Goal: Answer question/provide support: Share knowledge or assist other users

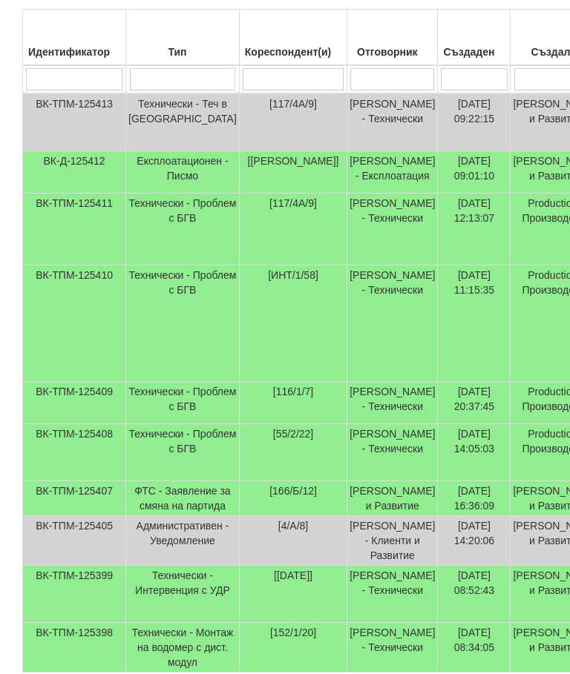
scroll to position [378, 0]
click at [165, 424] on td "Технически - Проблем с БГВ" at bounding box center [183, 403] width 114 height 42
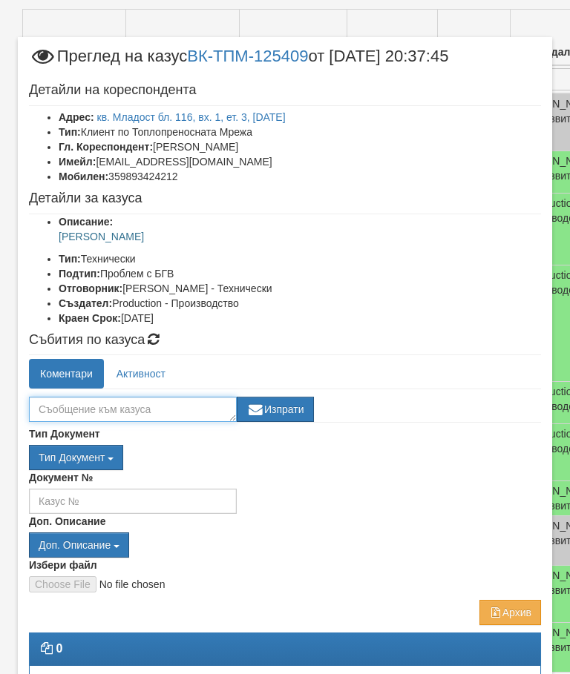
click at [69, 404] on textarea at bounding box center [133, 409] width 208 height 25
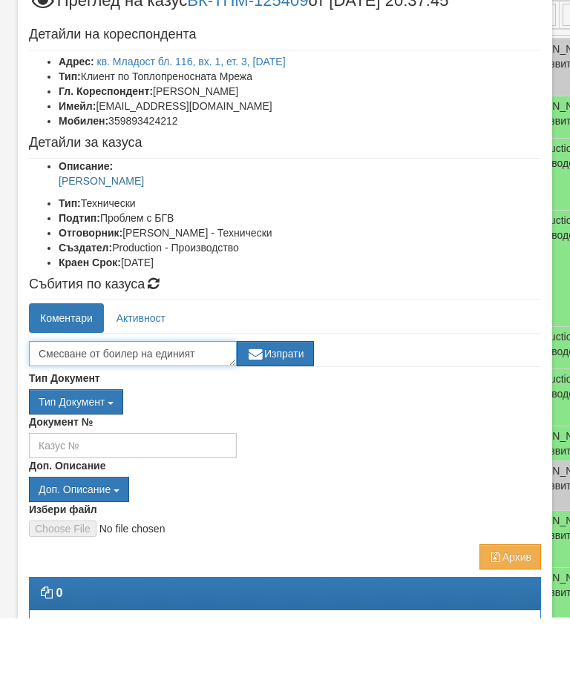
scroll to position [10, 0]
type textarea "Смесване от боилер на единият щранг,АС работи коректно"
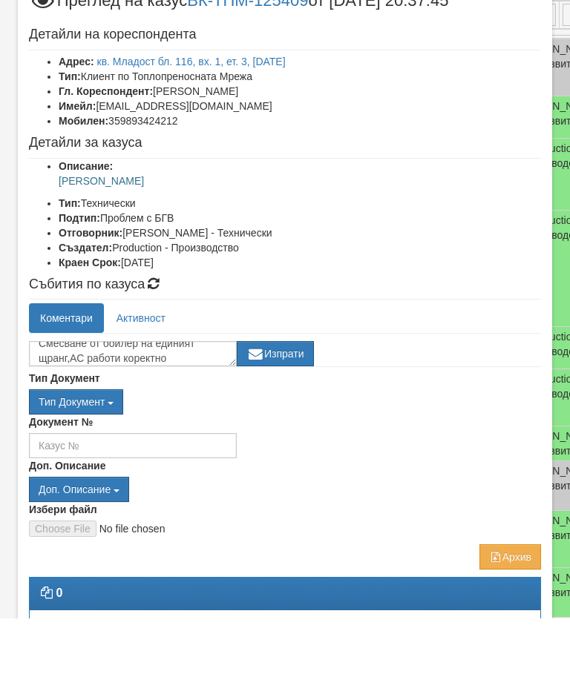
click at [294, 397] on button "Изпрати" at bounding box center [275, 409] width 77 height 25
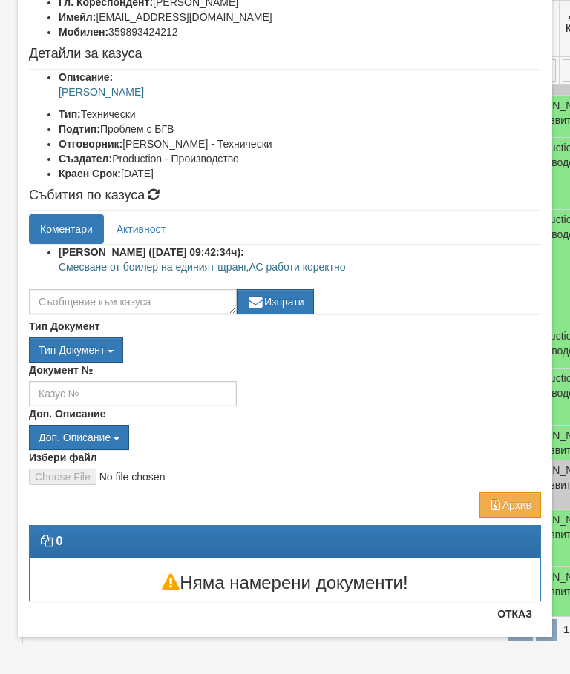
scroll to position [145, 0]
click at [522, 623] on button "Отказ" at bounding box center [514, 614] width 53 height 24
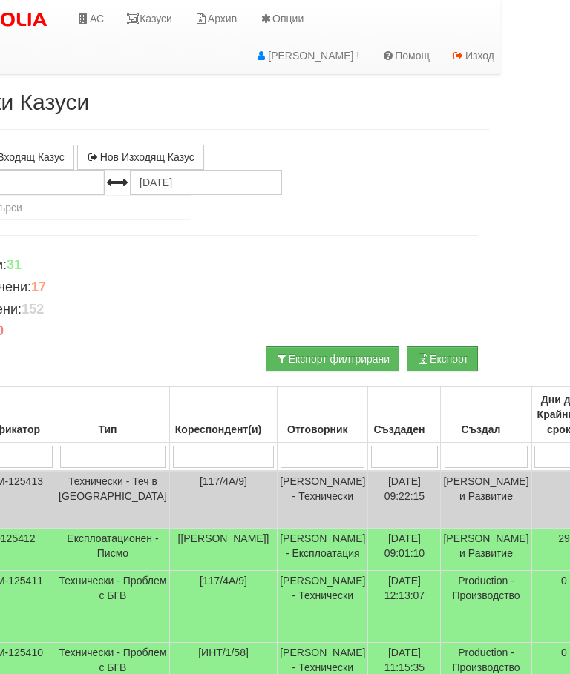
scroll to position [0, 0]
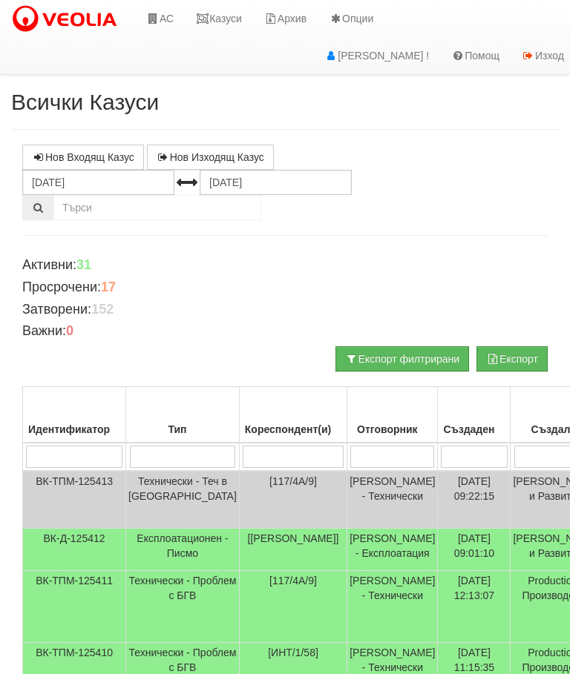
click at [220, 4] on link "Казуси" at bounding box center [219, 18] width 68 height 37
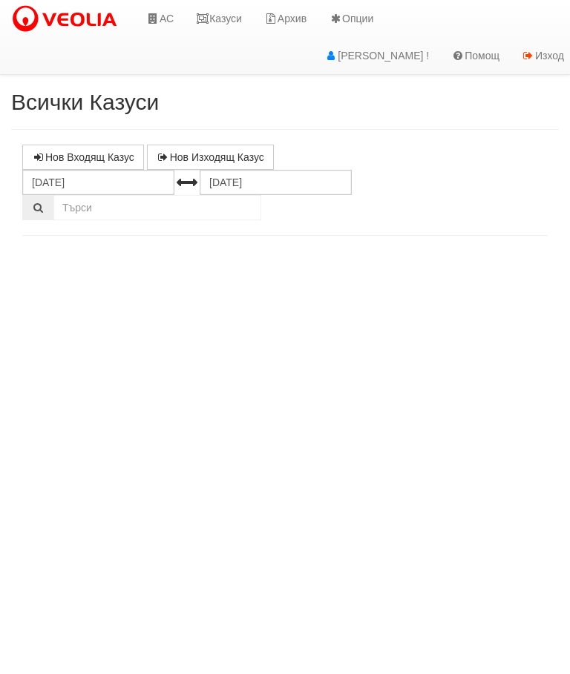
select select "10"
select select "1"
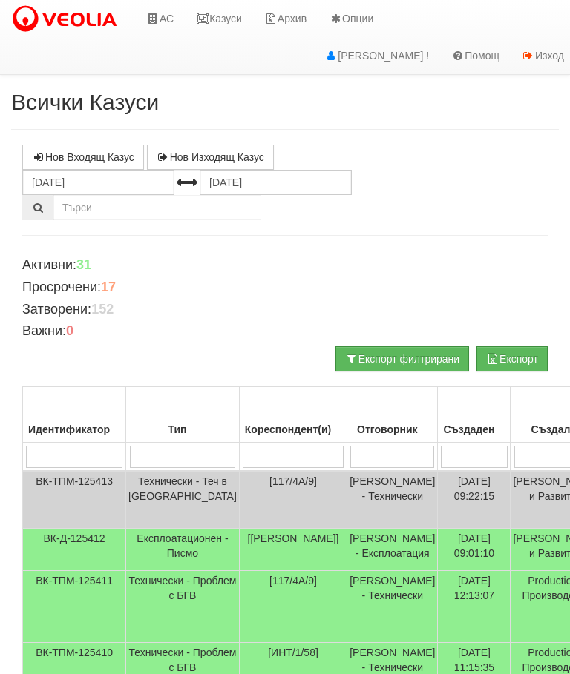
click at [222, 15] on link "Казуси" at bounding box center [219, 18] width 68 height 37
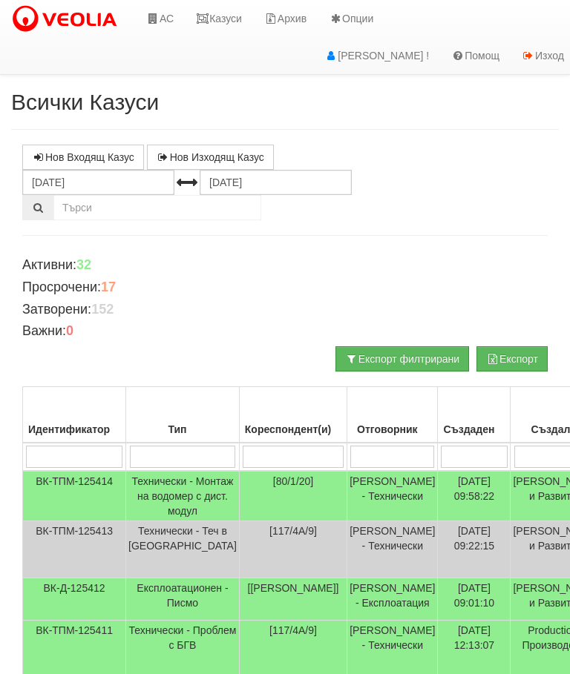
click at [234, 23] on link "Казуси" at bounding box center [219, 18] width 68 height 37
click at [221, 12] on link "Казуси" at bounding box center [219, 18] width 68 height 37
click at [230, 14] on link "Казуси" at bounding box center [219, 18] width 68 height 37
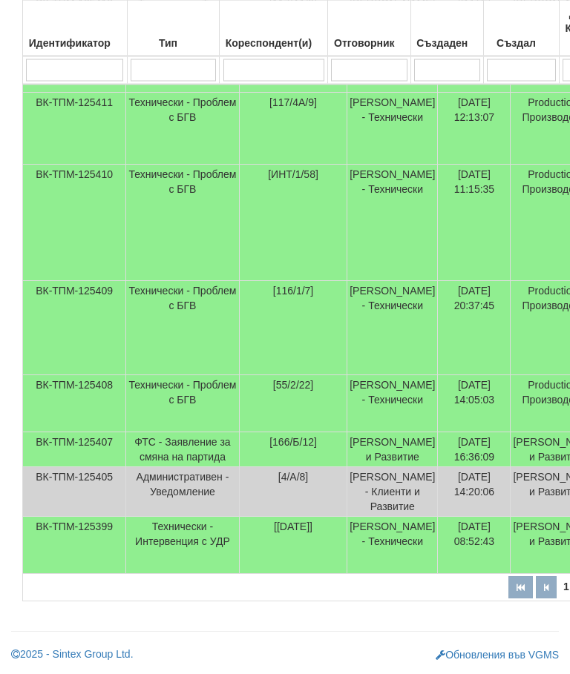
scroll to position [614, 0]
click at [168, 376] on td "Технически - Проблем с БГВ" at bounding box center [183, 404] width 114 height 57
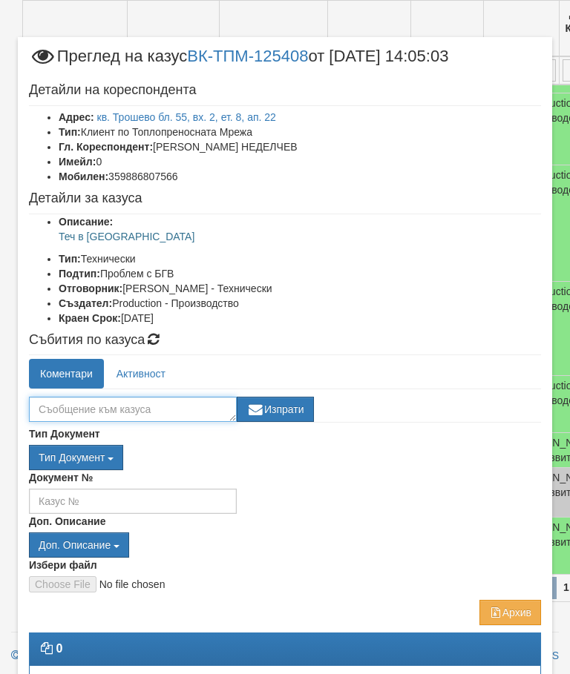
click at [58, 407] on textarea at bounding box center [133, 409] width 208 height 25
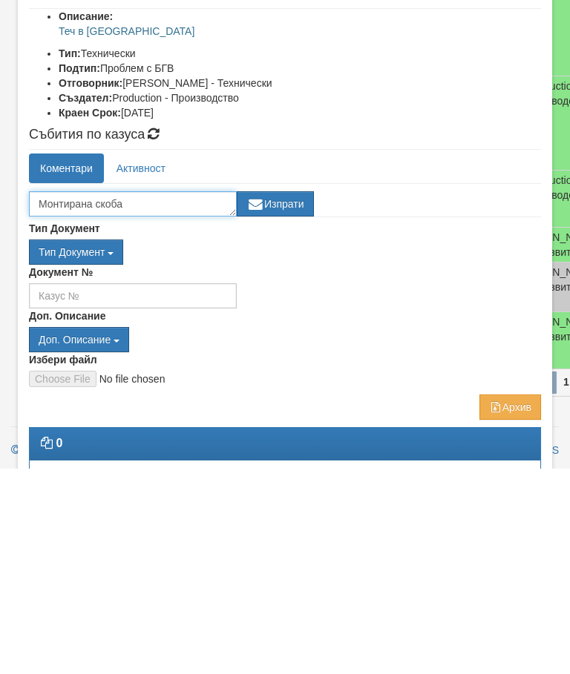
type textarea "Монтирана скоба"
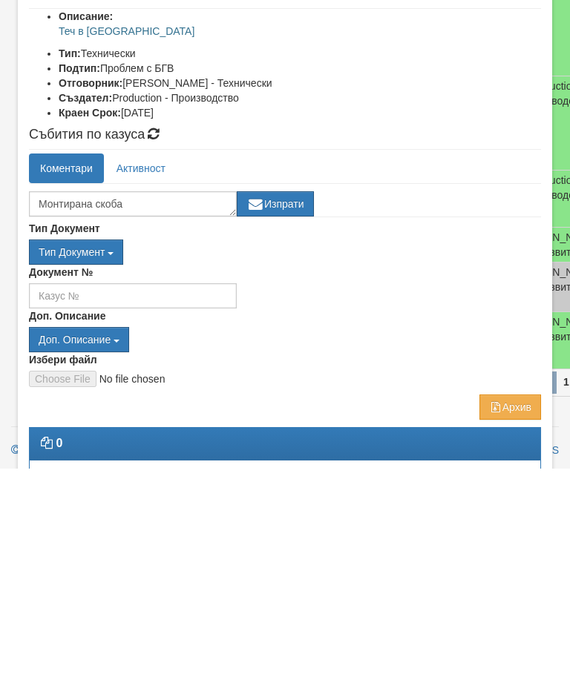
click at [275, 397] on button "Изпрати" at bounding box center [275, 409] width 77 height 25
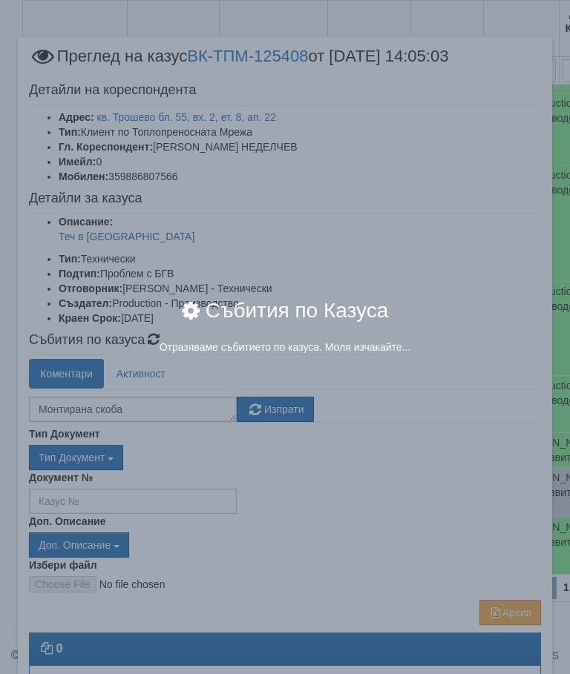
scroll to position [37, 0]
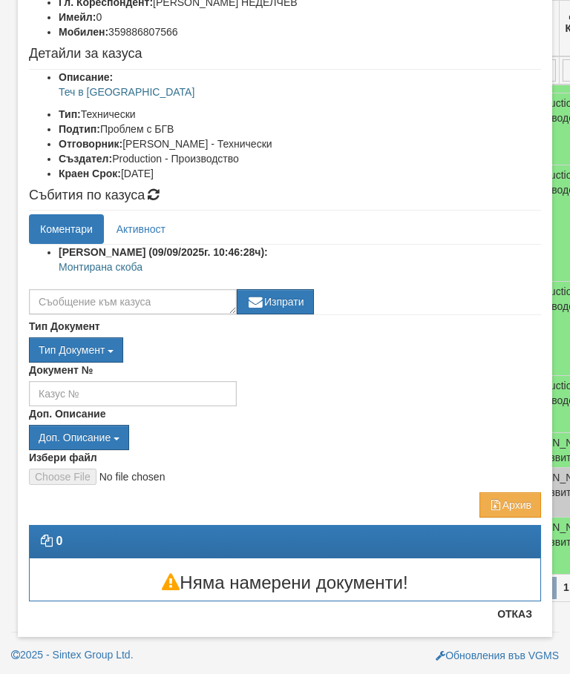
click at [519, 616] on button "Отказ" at bounding box center [514, 614] width 53 height 24
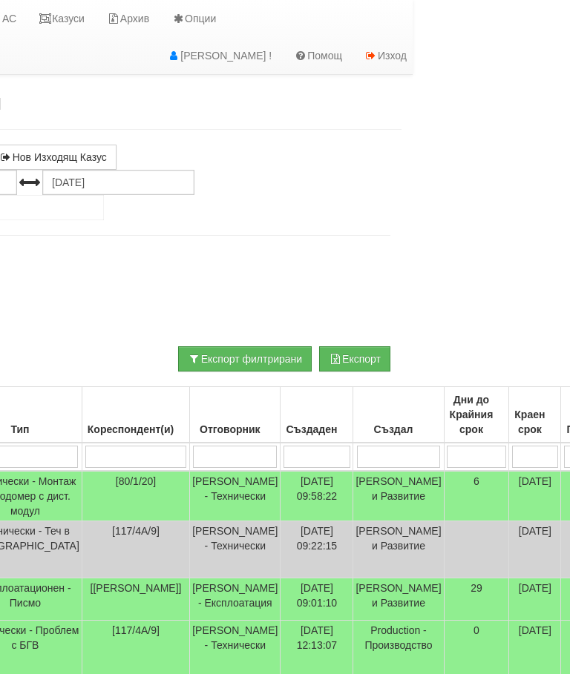
scroll to position [0, 0]
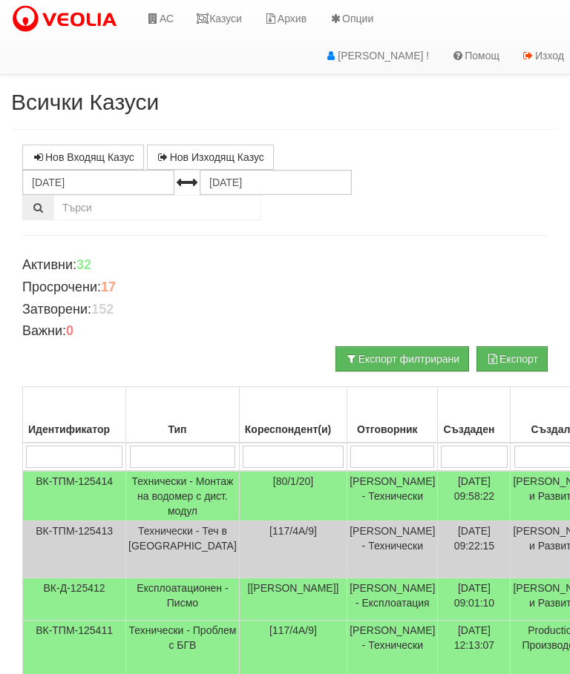
click at [214, 21] on link "Казуси" at bounding box center [219, 18] width 68 height 37
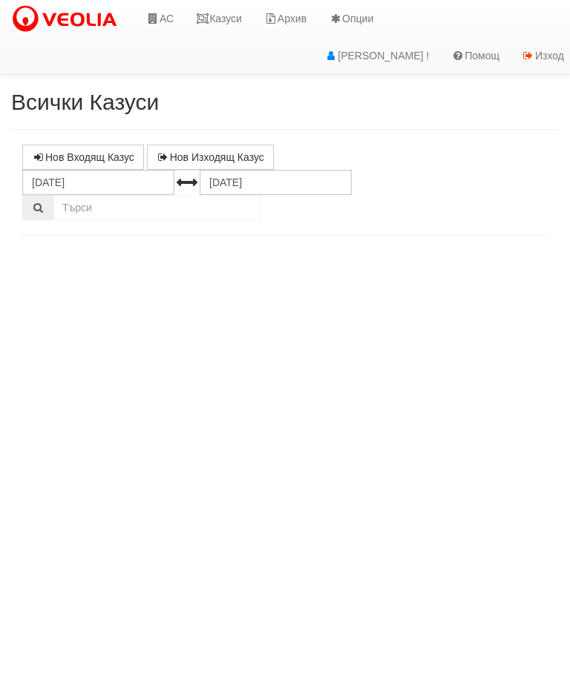
select select "10"
select select "1"
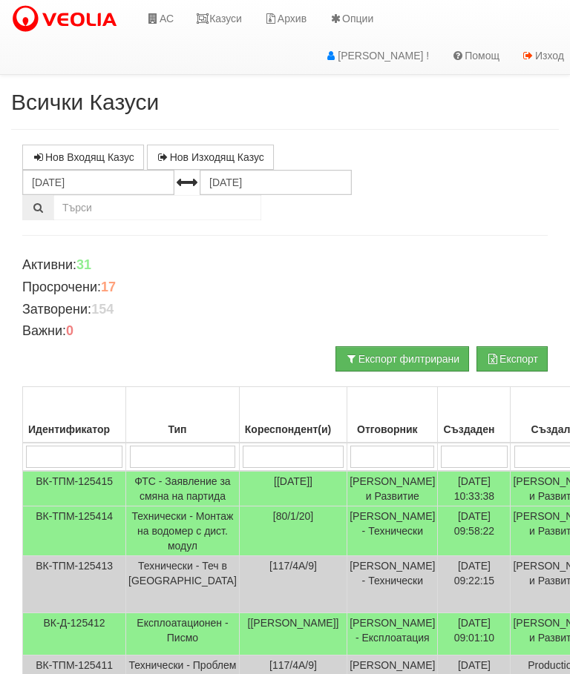
click at [220, 18] on link "Казуси" at bounding box center [219, 18] width 68 height 37
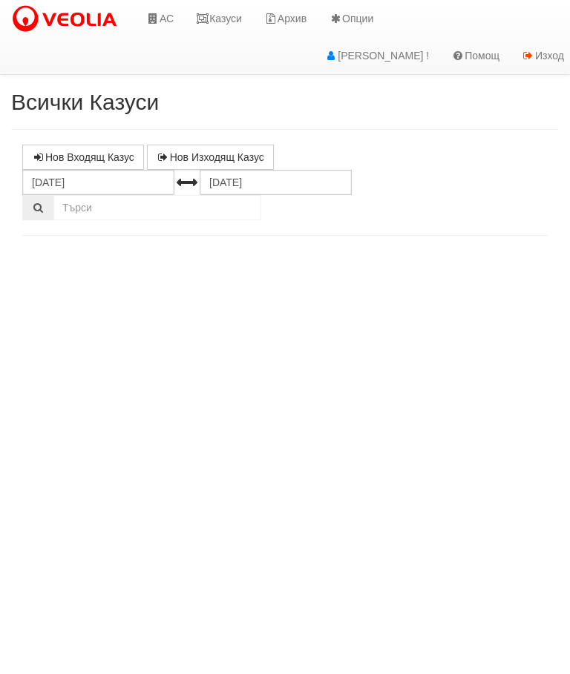
select select "10"
select select "1"
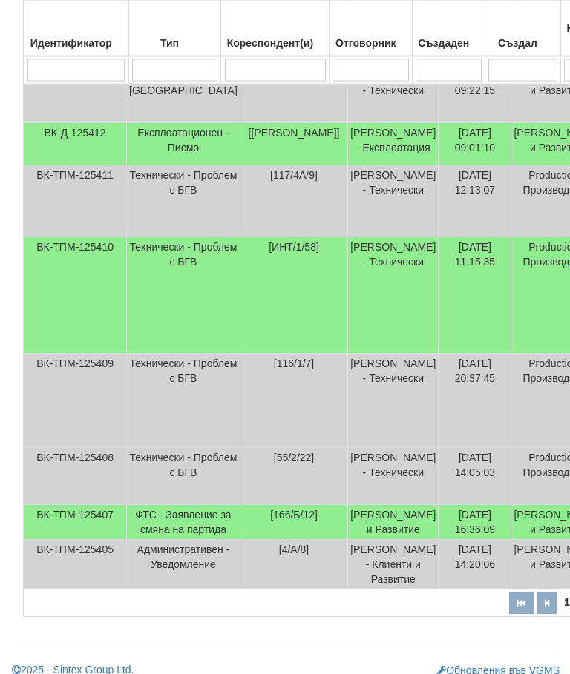
scroll to position [490, 0]
click at [177, 505] on td "Технически - Проблем с БГВ" at bounding box center [183, 476] width 114 height 57
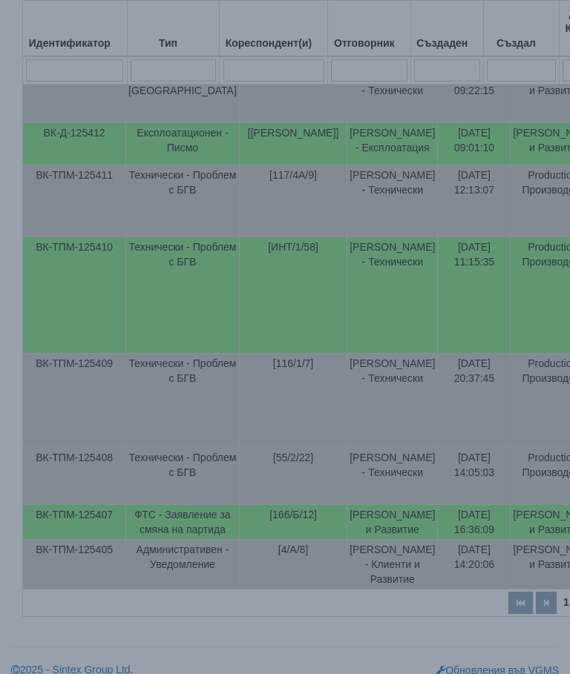
select select "10"
select select "1"
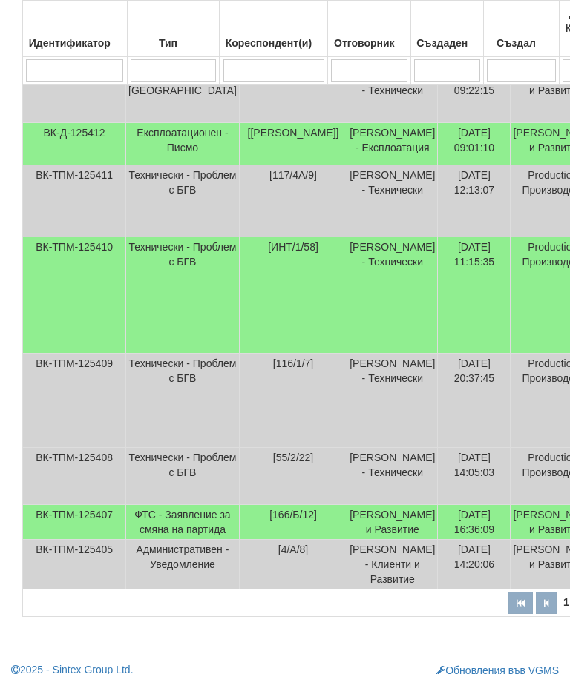
click at [176, 448] on td "Технически - Проблем с БГВ" at bounding box center [183, 401] width 114 height 94
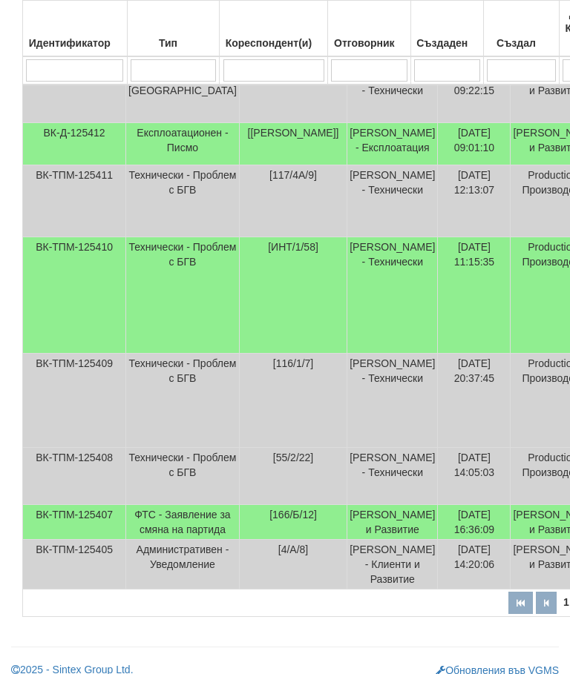
scroll to position [395, 0]
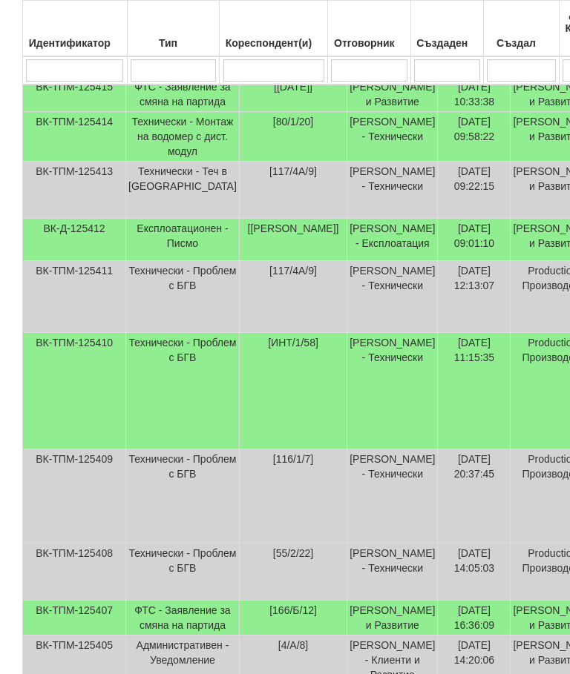
click at [154, 333] on td "Технически - Проблем с БГВ" at bounding box center [183, 297] width 114 height 72
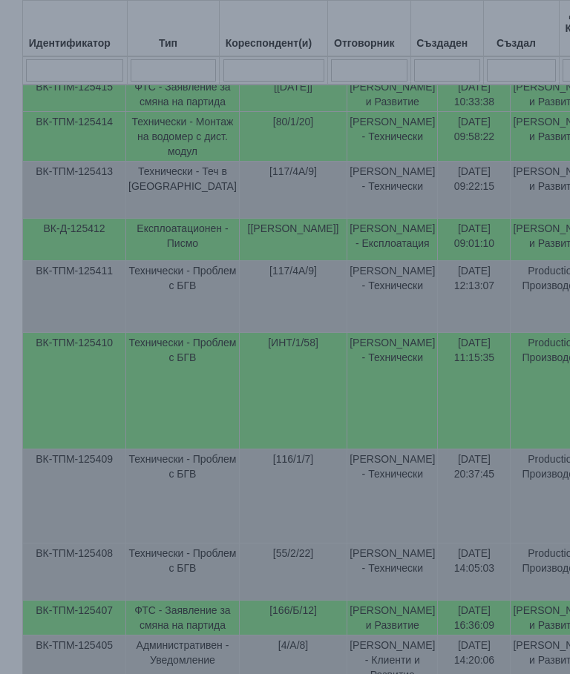
select select "10"
select select "1"
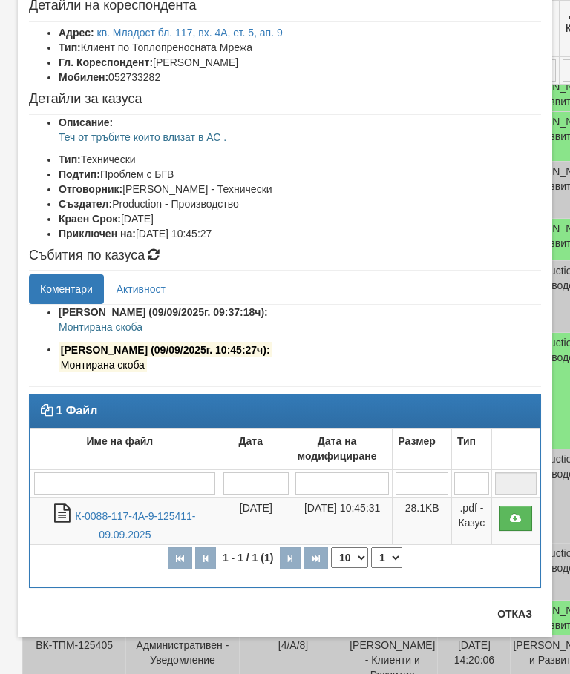
scroll to position [85, 0]
click at [530, 625] on button "Отказ" at bounding box center [514, 614] width 53 height 24
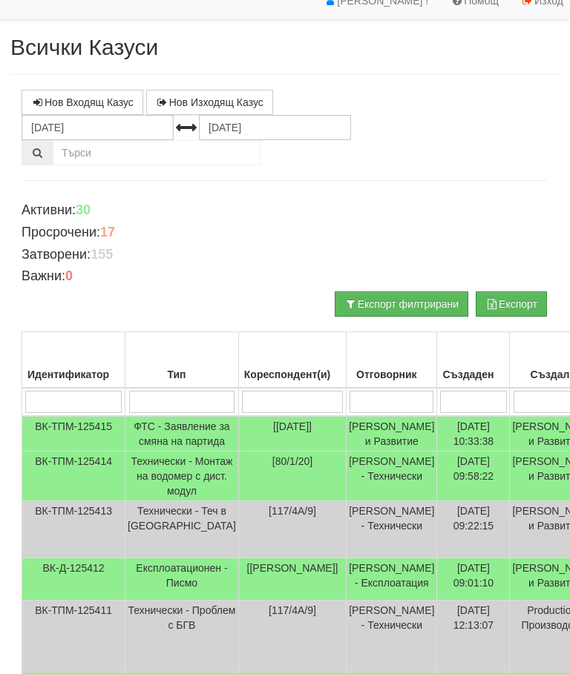
scroll to position [0, 0]
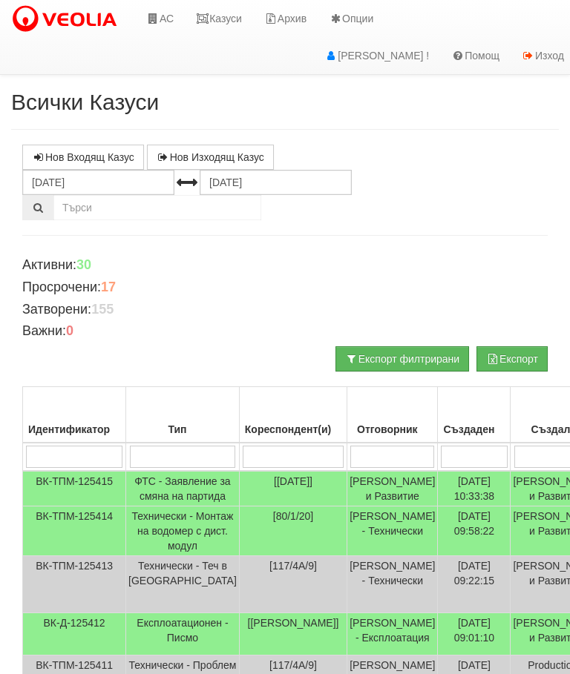
click at [225, 20] on link "Казуси" at bounding box center [219, 18] width 68 height 37
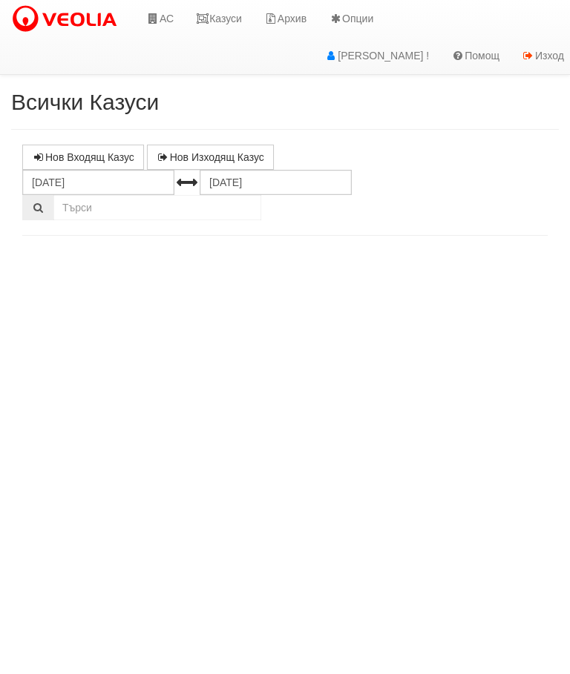
select select "10"
select select "1"
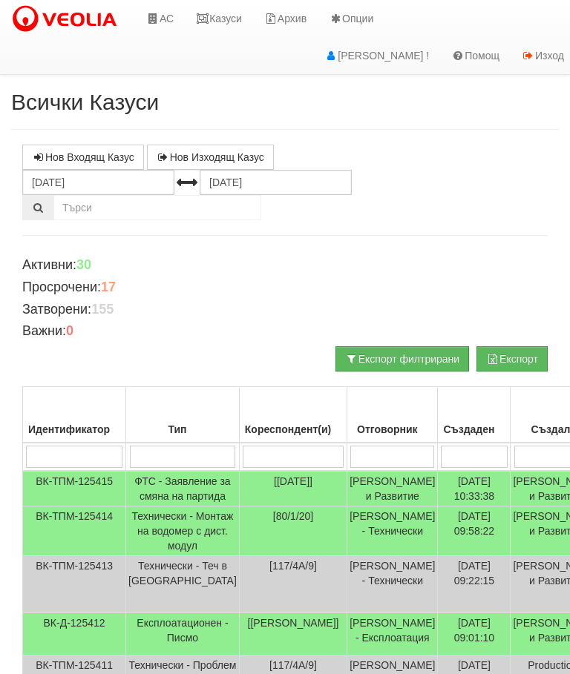
click at [220, 18] on link "Казуси" at bounding box center [219, 18] width 68 height 37
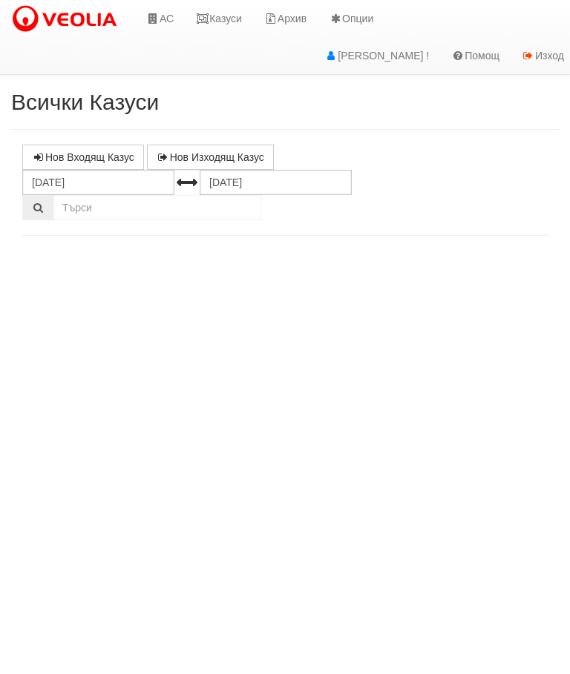
select select "10"
select select "1"
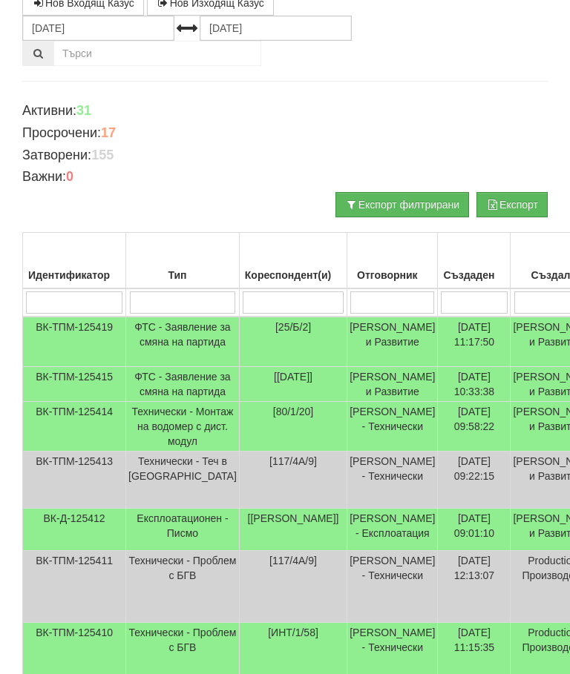
scroll to position [137, 0]
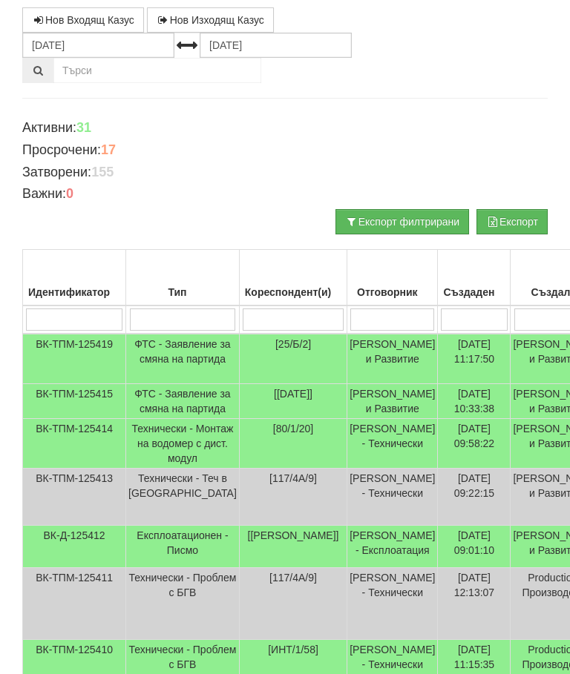
click at [365, 309] on input "search" at bounding box center [392, 320] width 84 height 22
type input "С"
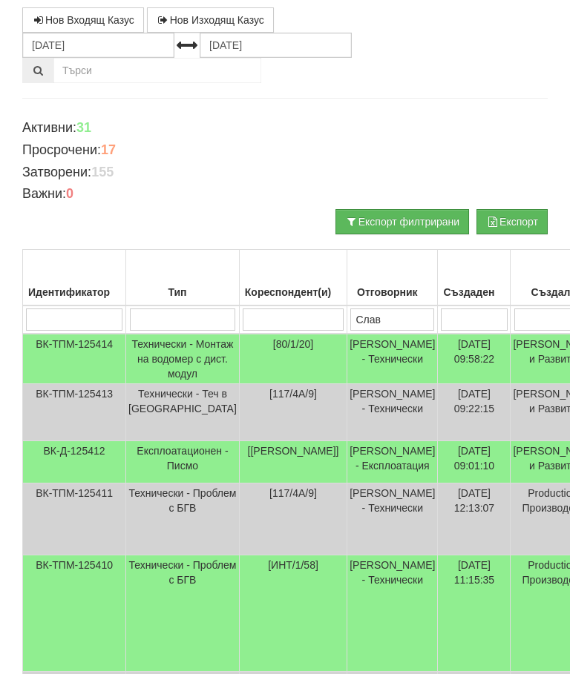
type input "Слави"
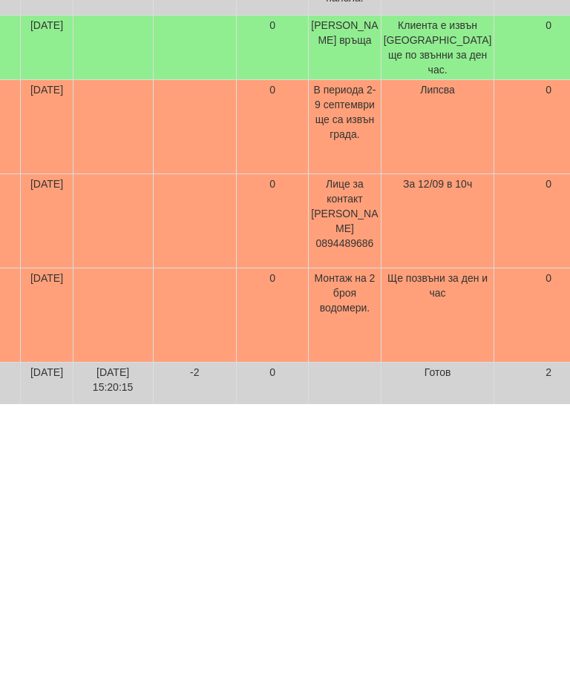
scroll to position [0, 0]
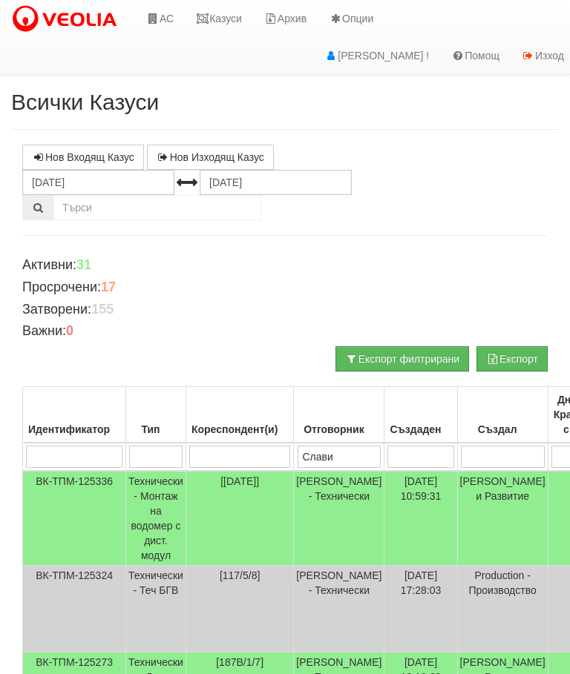
type input "Слави"
click at [228, 22] on link "Казуси" at bounding box center [219, 18] width 68 height 37
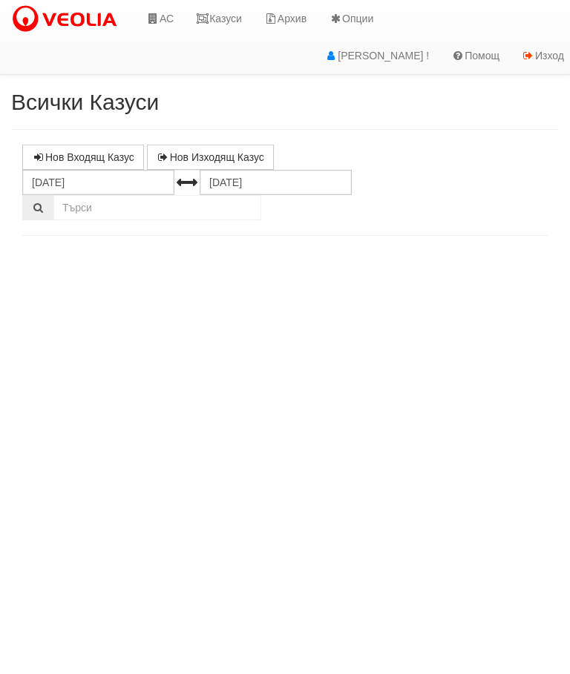
select select "10"
select select "1"
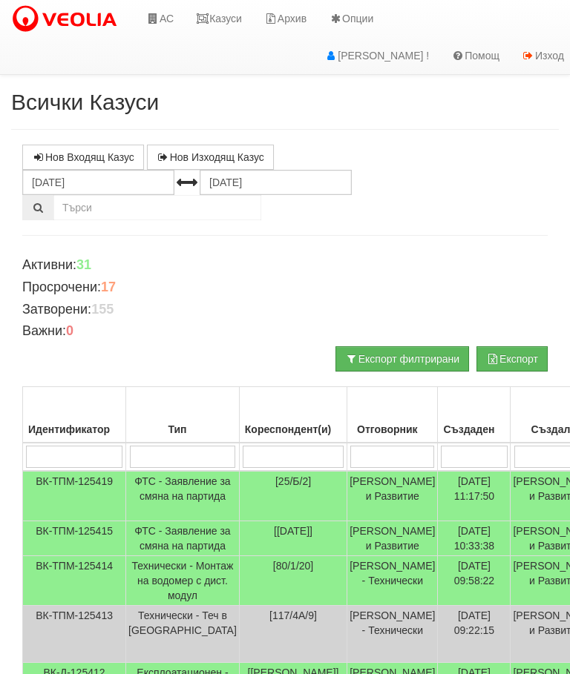
click at [225, 5] on link "Казуси" at bounding box center [219, 18] width 68 height 37
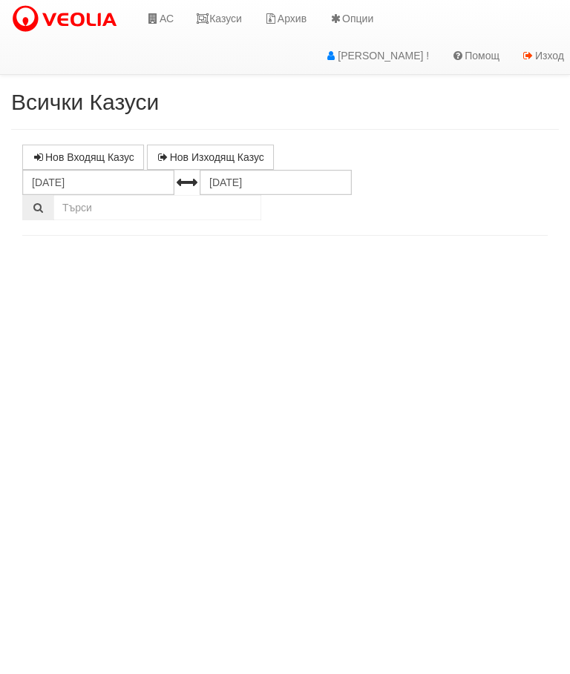
select select "10"
select select "1"
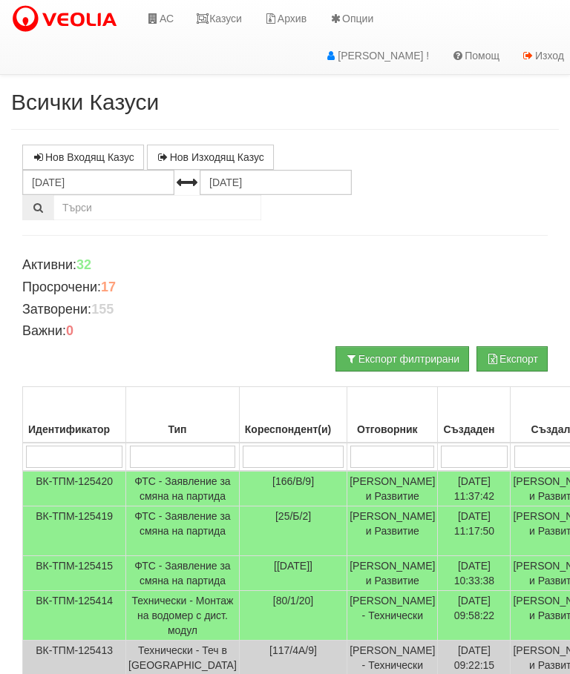
click at [230, 4] on link "Казуси" at bounding box center [219, 18] width 68 height 37
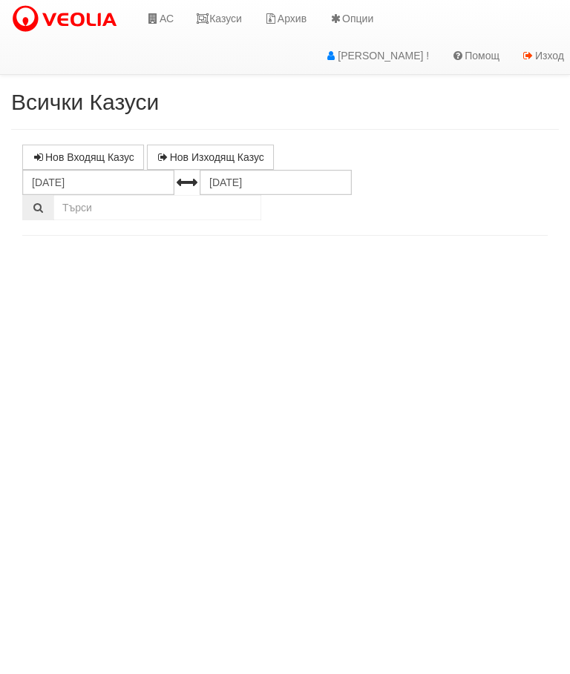
select select "10"
select select "1"
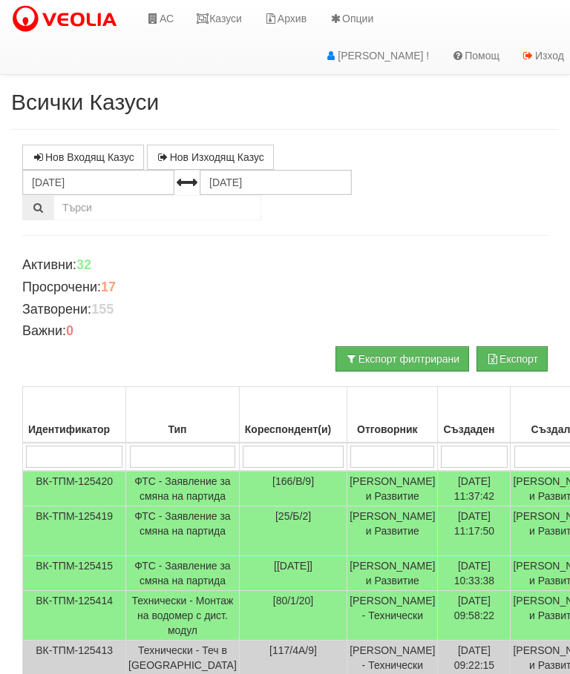
click at [220, 15] on link "Казуси" at bounding box center [219, 18] width 68 height 37
